Goal: Transaction & Acquisition: Purchase product/service

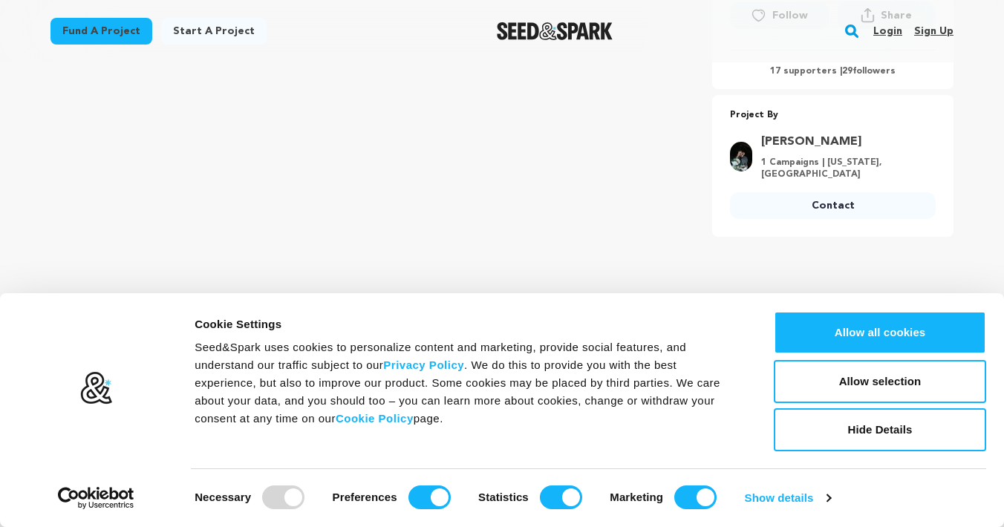
scroll to position [526, 0]
click at [684, 499] on input "Marketing" at bounding box center [695, 498] width 42 height 24
checkbox input "false"
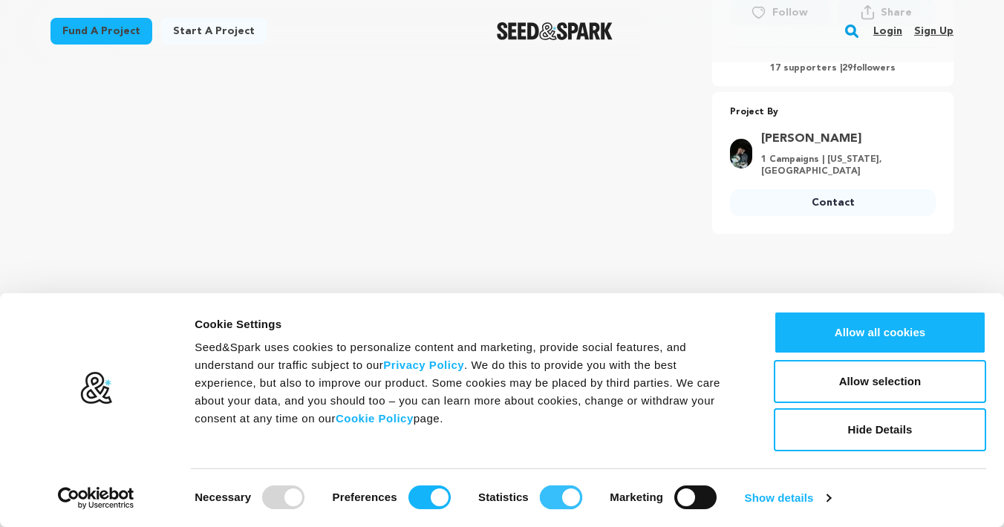
click at [555, 494] on input "Statistics" at bounding box center [561, 498] width 42 height 24
checkbox input "false"
click at [424, 498] on input "Preferences" at bounding box center [429, 498] width 42 height 24
checkbox input "false"
click at [863, 368] on button "Allow selection" at bounding box center [880, 381] width 212 height 43
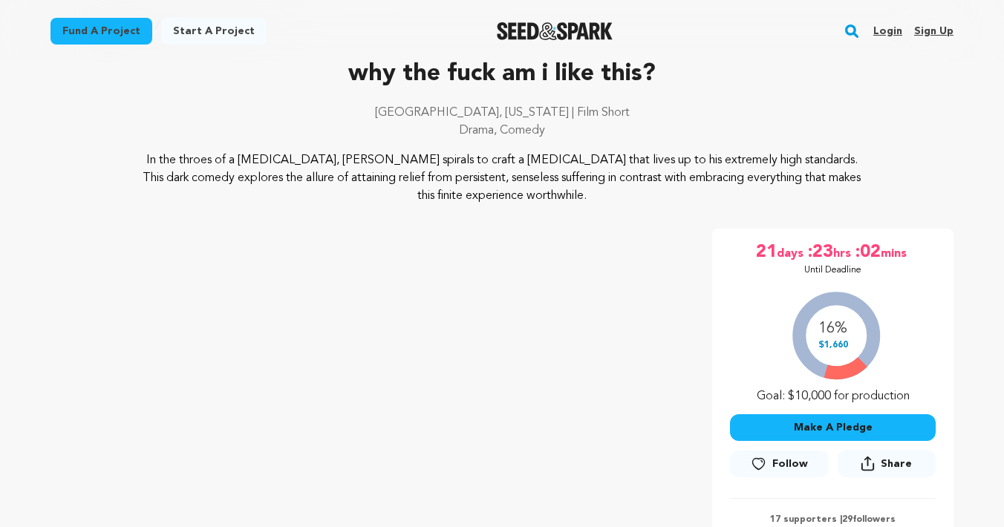
scroll to position [88, 0]
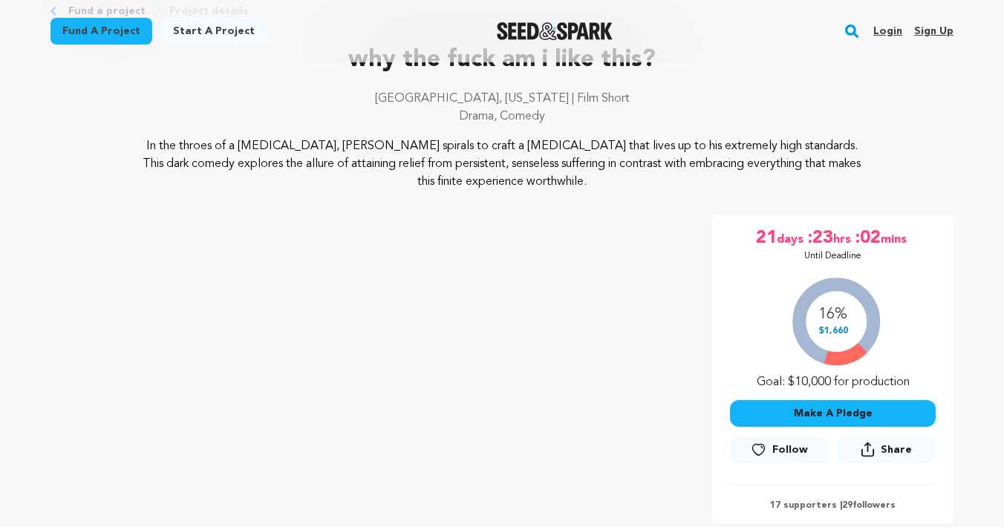
click at [790, 448] on span "Follow" at bounding box center [790, 450] width 36 height 15
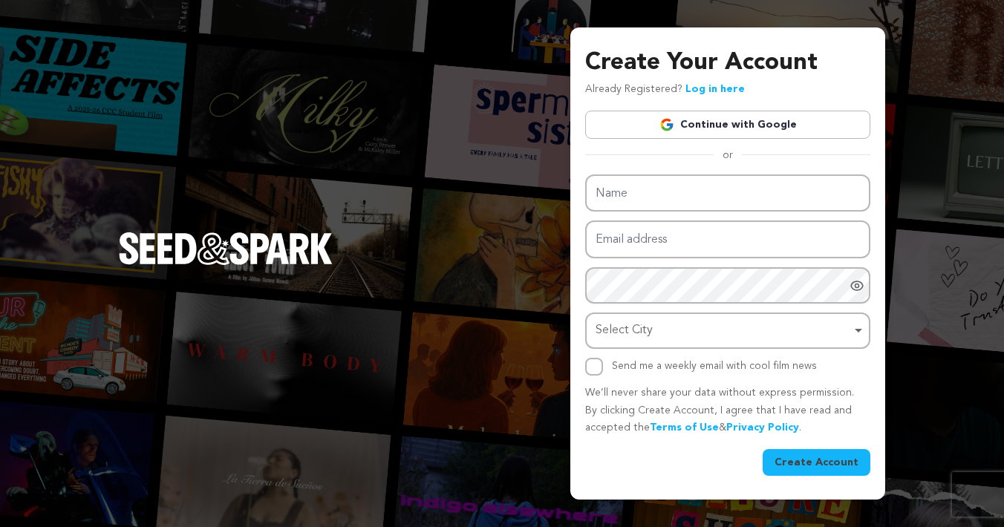
click at [526, 225] on div "Create Your Account Already Registered? Log in here Continue with Google or eyJ…" at bounding box center [502, 263] width 1004 height 527
click at [708, 88] on link "Log in here" at bounding box center [714, 89] width 59 height 10
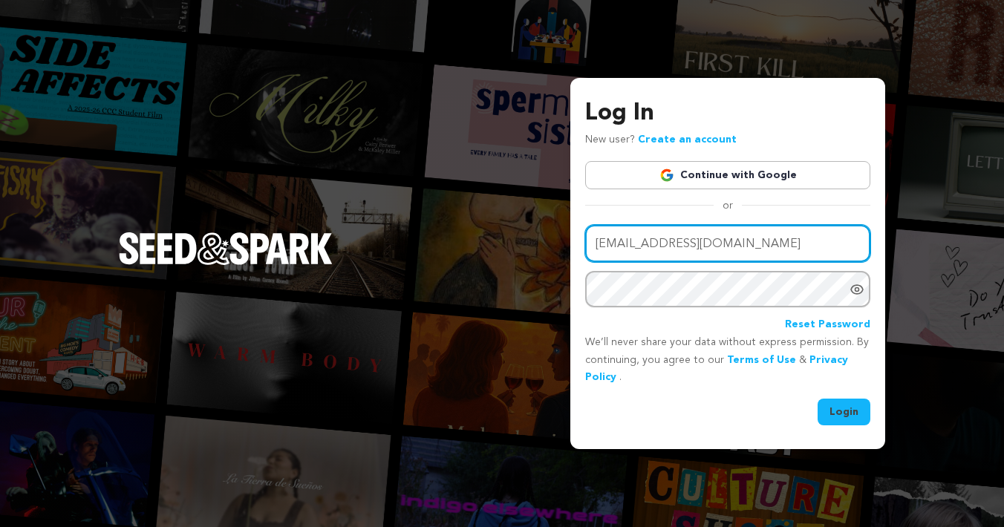
type input "[EMAIL_ADDRESS][DOMAIN_NAME]"
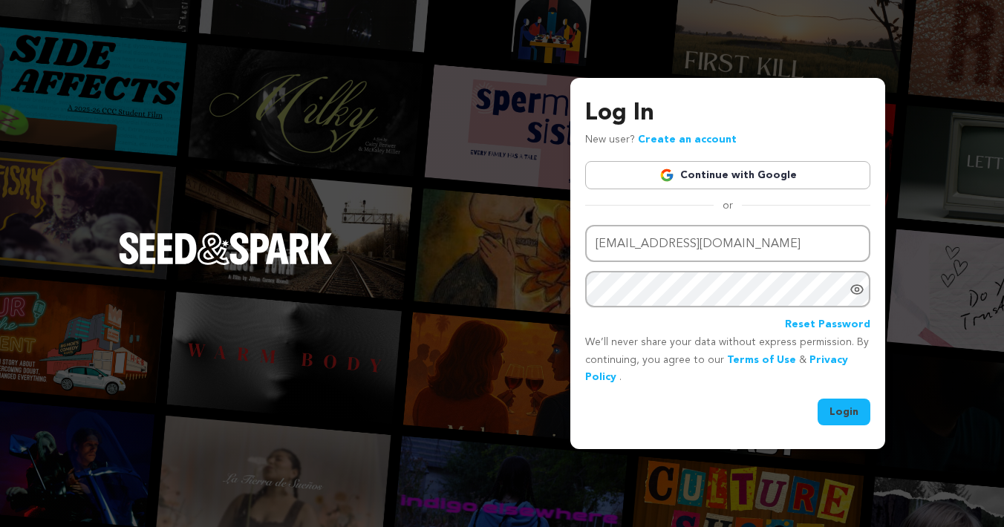
click at [840, 411] on button "Login" at bounding box center [844, 412] width 53 height 27
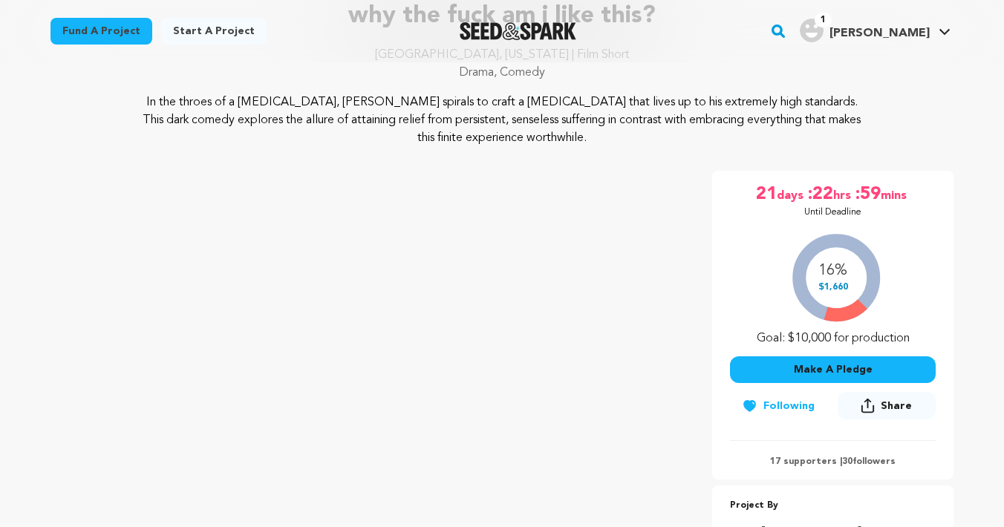
scroll to position [150, 0]
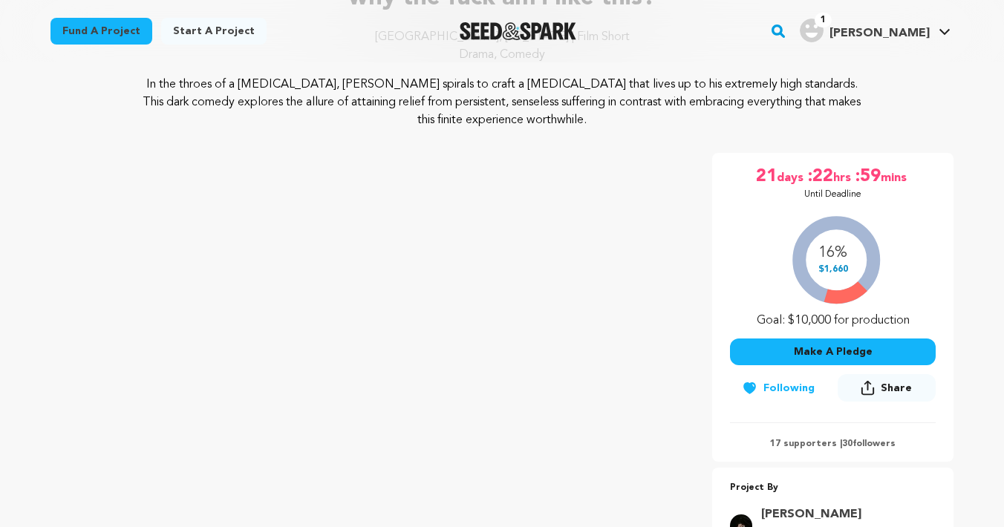
click at [803, 347] on button "Make A Pledge" at bounding box center [833, 352] width 206 height 27
